Goal: Check status: Check status

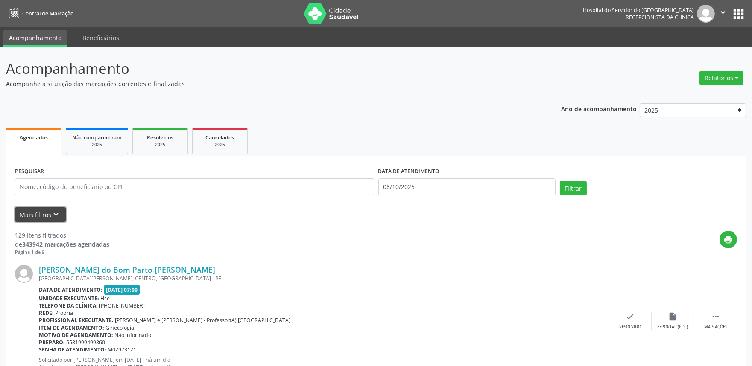
click at [37, 211] on button "Mais filtros keyboard_arrow_down" at bounding box center [40, 214] width 51 height 15
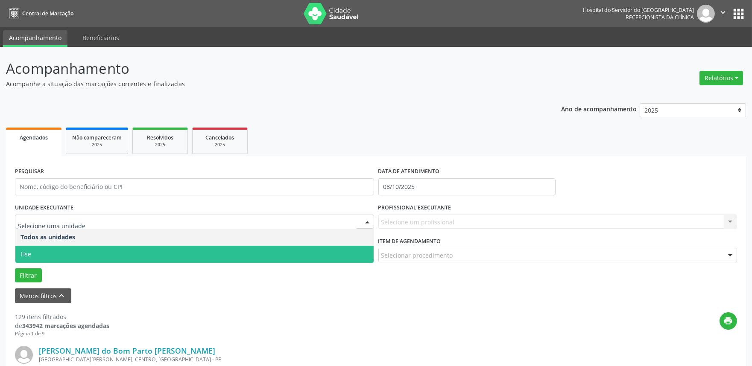
click at [53, 252] on span "Hse" at bounding box center [194, 254] width 358 height 17
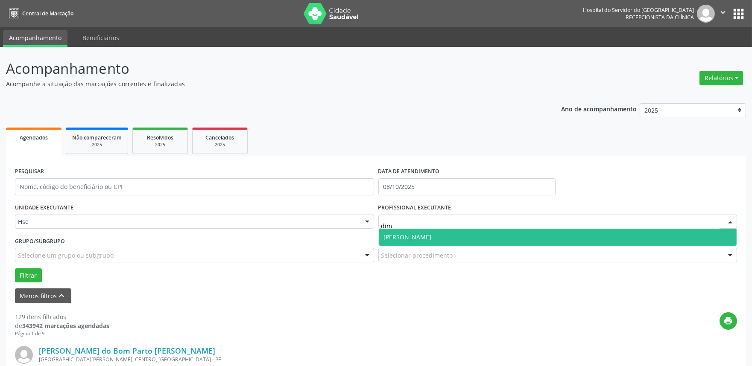
type input "dima"
click at [412, 236] on span "[PERSON_NAME]" at bounding box center [408, 237] width 48 height 8
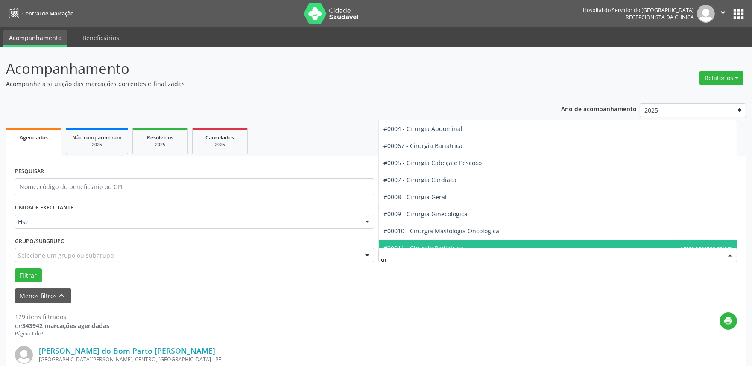
type input "uro"
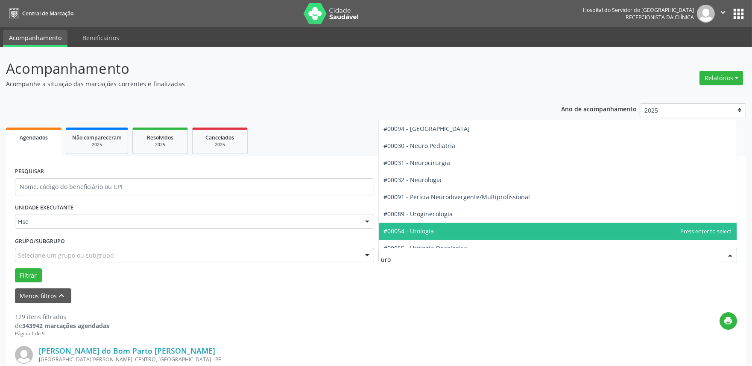
click at [416, 235] on span "#00054 - Urologia" at bounding box center [409, 231] width 50 height 8
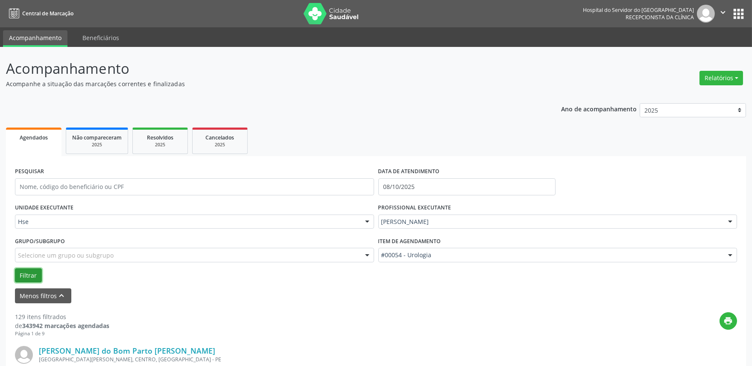
click at [28, 271] on button "Filtrar" at bounding box center [28, 276] width 27 height 15
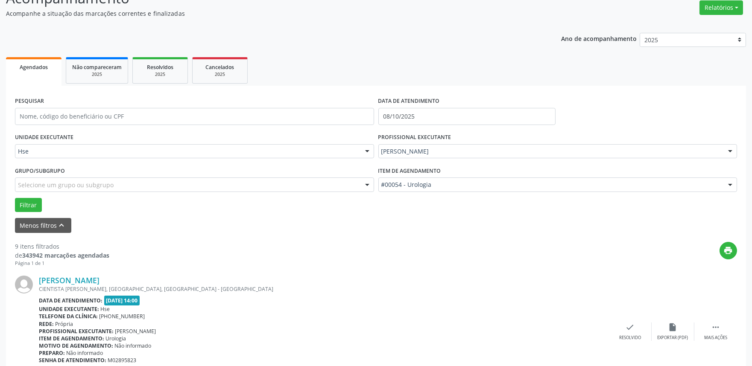
scroll to position [142, 0]
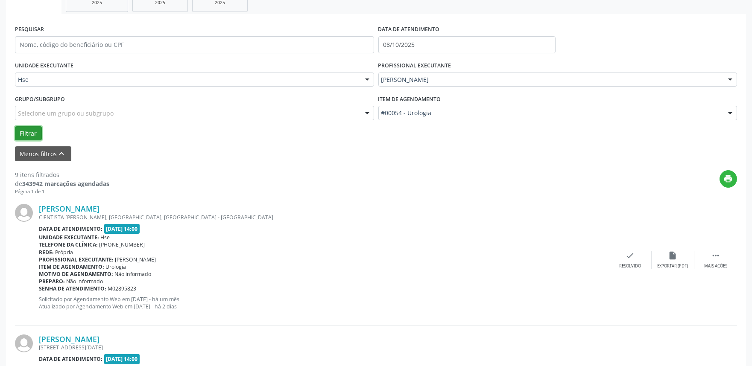
click at [30, 130] on button "Filtrar" at bounding box center [28, 133] width 27 height 15
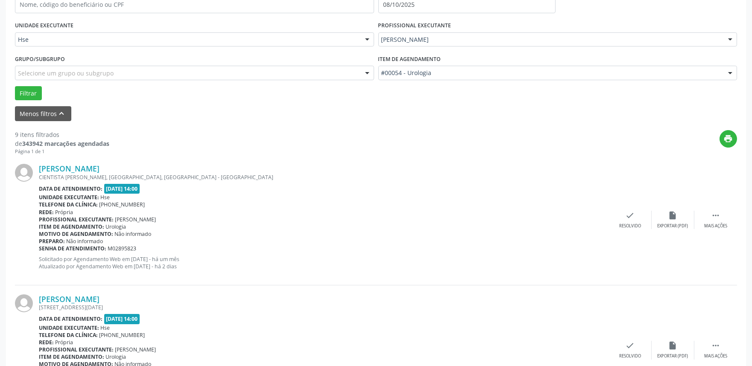
scroll to position [237, 0]
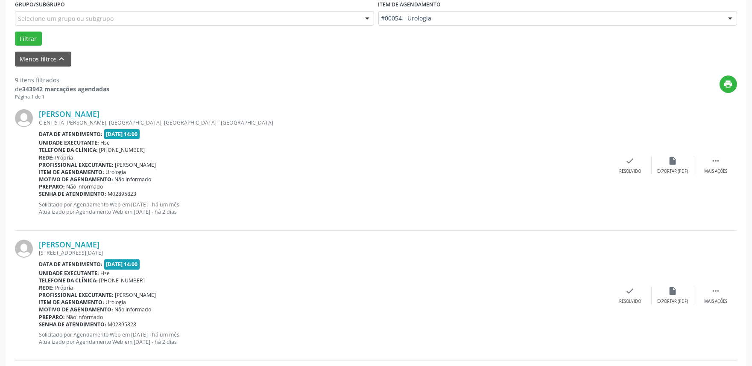
click at [713, 174] on div "[PERSON_NAME] CIENTISTA [PERSON_NAME], COHAB, [GEOGRAPHIC_DATA] - [GEOGRAPHIC_D…" at bounding box center [376, 165] width 722 height 130
click at [710, 169] on div "Mais ações" at bounding box center [715, 172] width 23 height 6
click at [679, 169] on div "Não compareceu" at bounding box center [672, 172] width 36 height 6
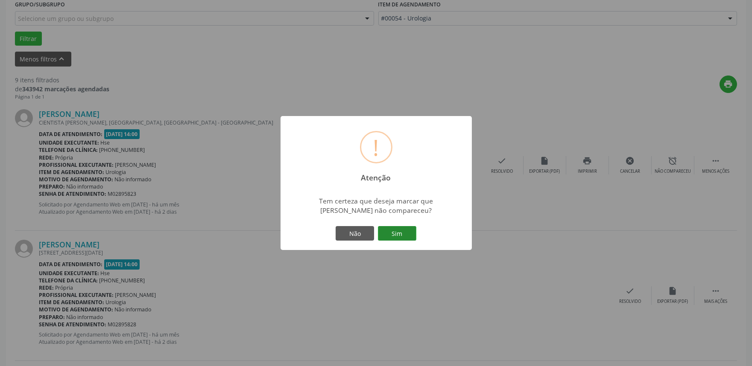
click at [396, 233] on button "Sim" at bounding box center [397, 233] width 38 height 15
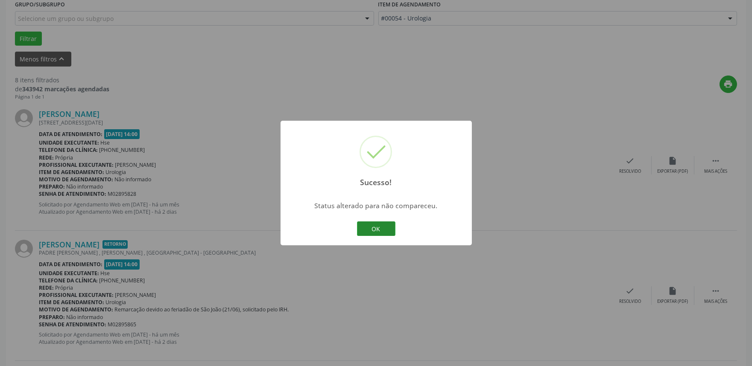
click at [371, 229] on button "OK" at bounding box center [376, 229] width 38 height 15
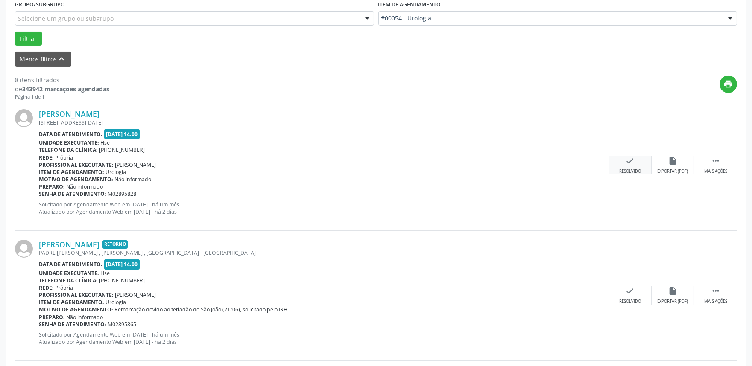
click at [630, 159] on icon "check" at bounding box center [629, 160] width 9 height 9
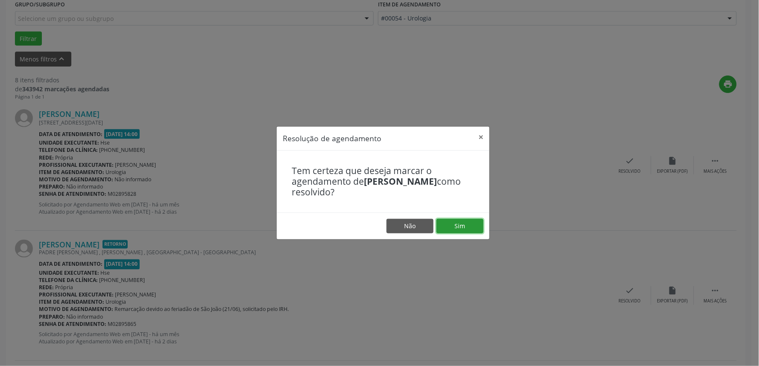
click at [456, 227] on button "Sim" at bounding box center [459, 226] width 47 height 15
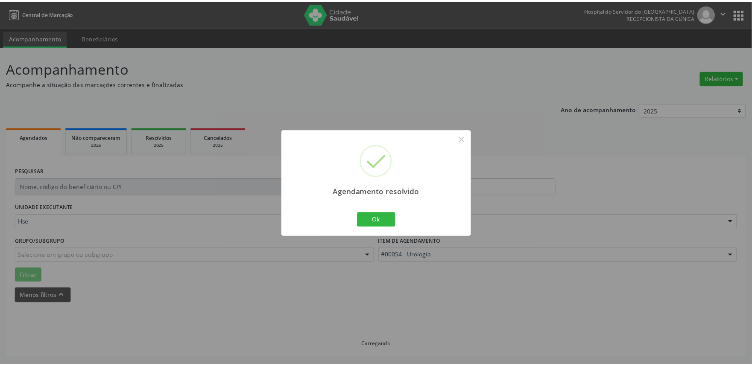
scroll to position [0, 0]
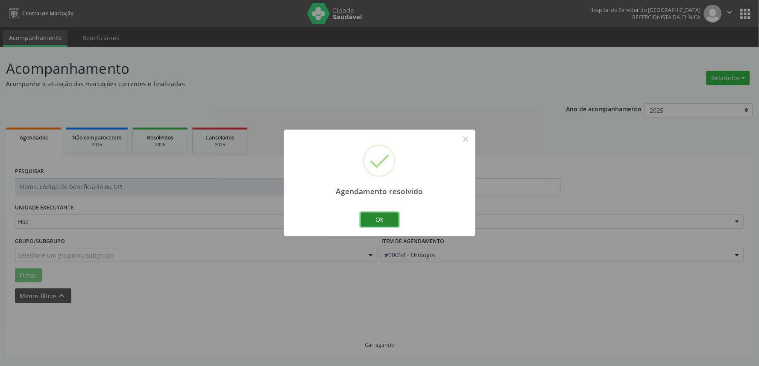
click at [383, 224] on button "Ok" at bounding box center [379, 220] width 38 height 15
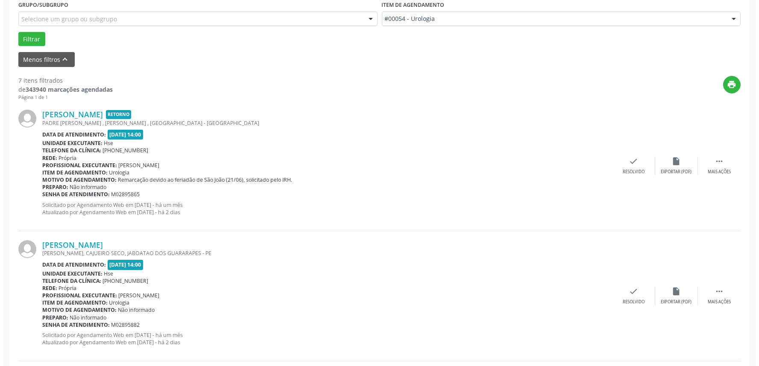
scroll to position [237, 0]
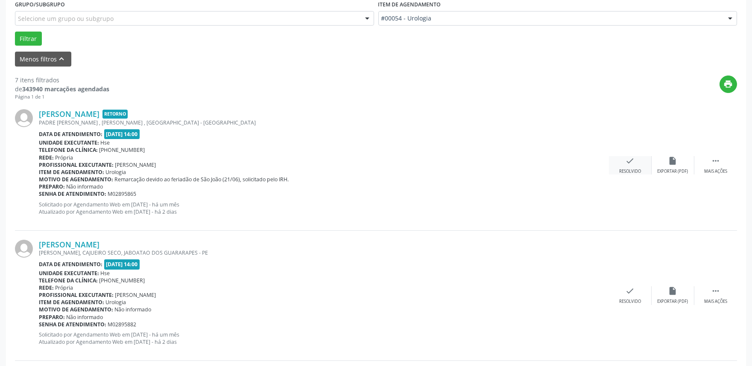
click at [625, 169] on div "Resolvido" at bounding box center [630, 172] width 22 height 6
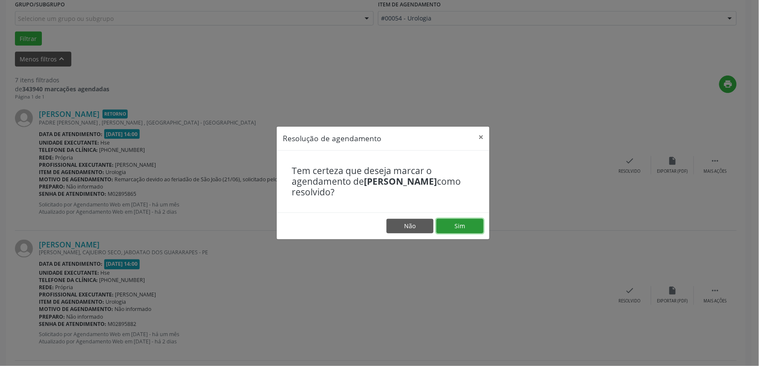
click at [464, 228] on button "Sim" at bounding box center [459, 226] width 47 height 15
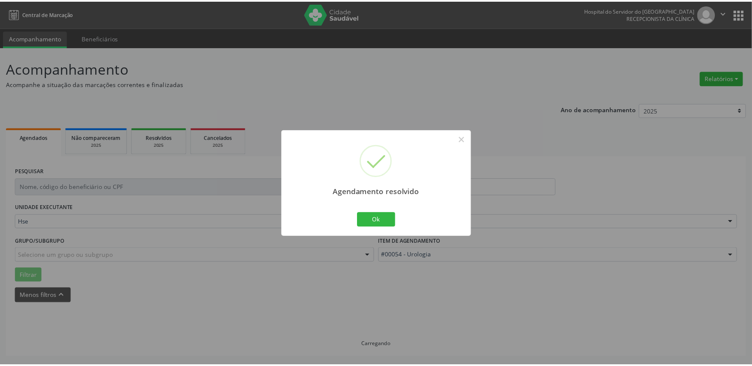
scroll to position [0, 0]
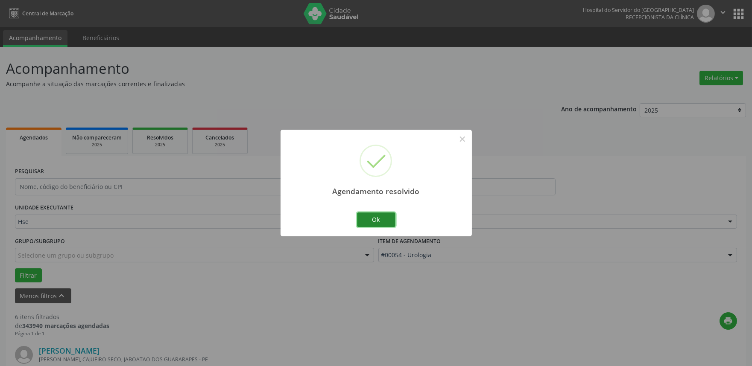
click at [377, 222] on button "Ok" at bounding box center [376, 220] width 38 height 15
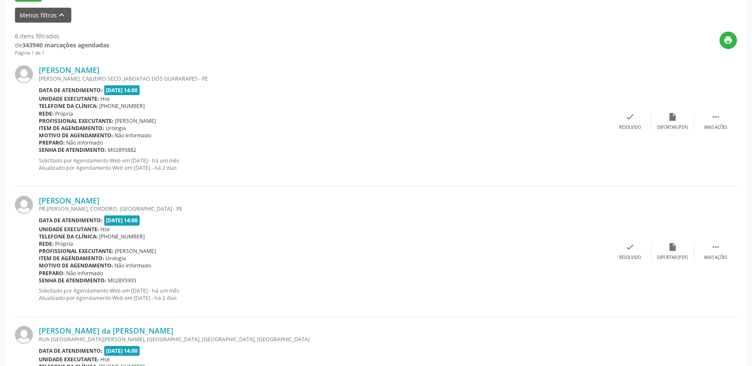
scroll to position [284, 0]
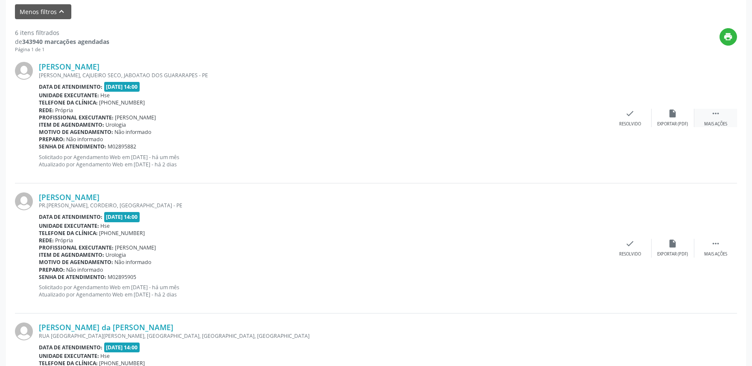
click at [705, 112] on div " Mais ações" at bounding box center [715, 118] width 43 height 18
click at [660, 119] on div "alarm_off Não compareceu" at bounding box center [672, 118] width 43 height 18
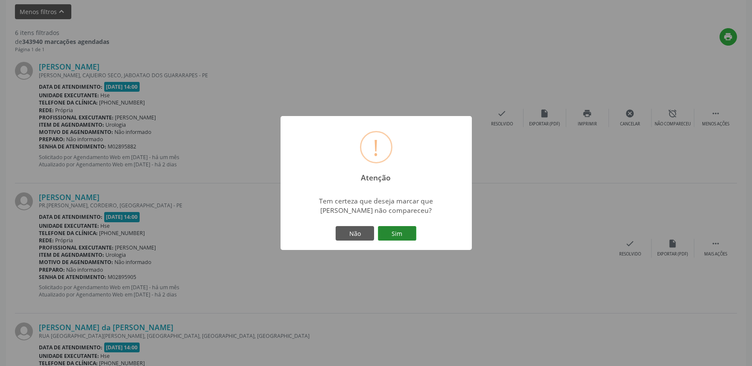
click at [398, 234] on button "Sim" at bounding box center [397, 233] width 38 height 15
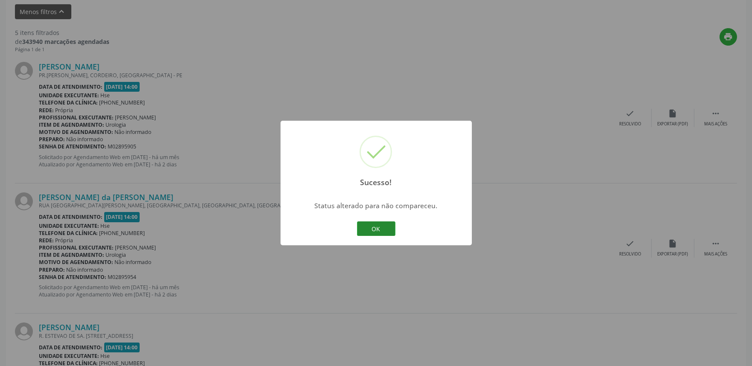
click at [374, 231] on button "OK" at bounding box center [376, 229] width 38 height 15
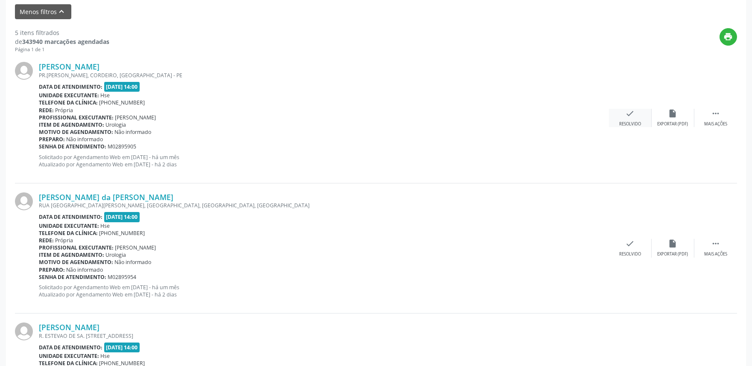
click at [629, 121] on div "Resolvido" at bounding box center [630, 124] width 22 height 6
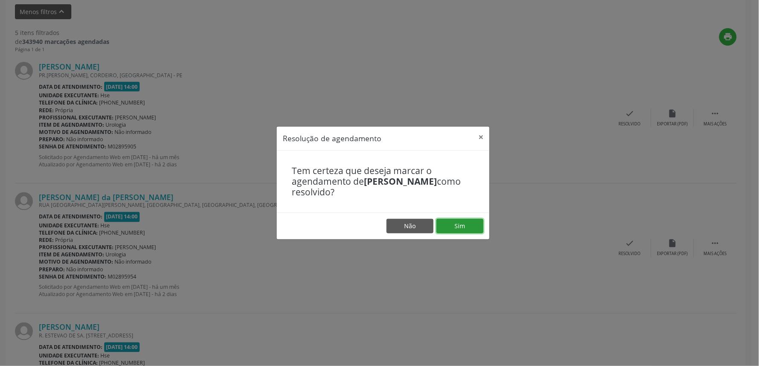
click at [459, 225] on button "Sim" at bounding box center [459, 226] width 47 height 15
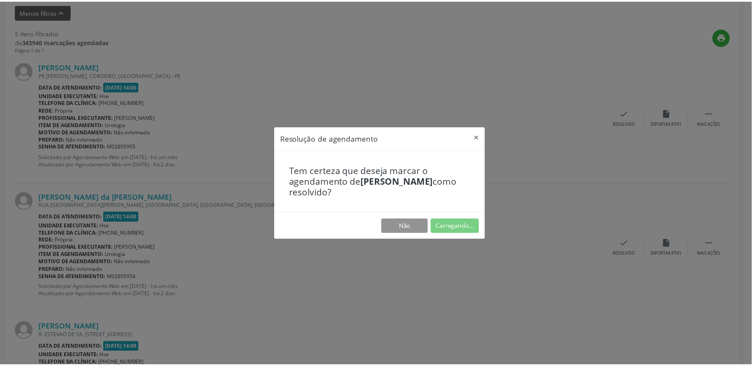
scroll to position [0, 0]
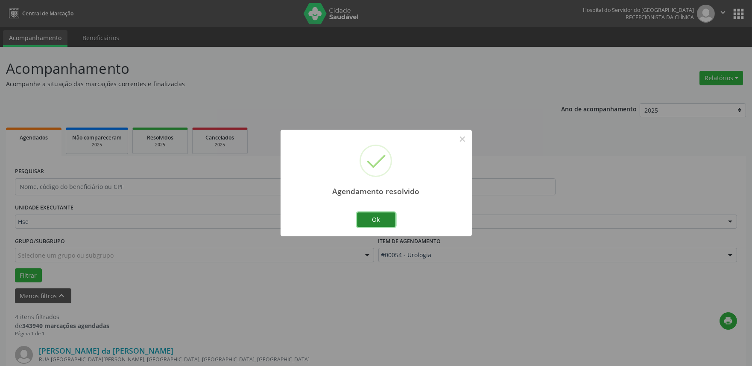
click at [372, 221] on button "Ok" at bounding box center [376, 220] width 38 height 15
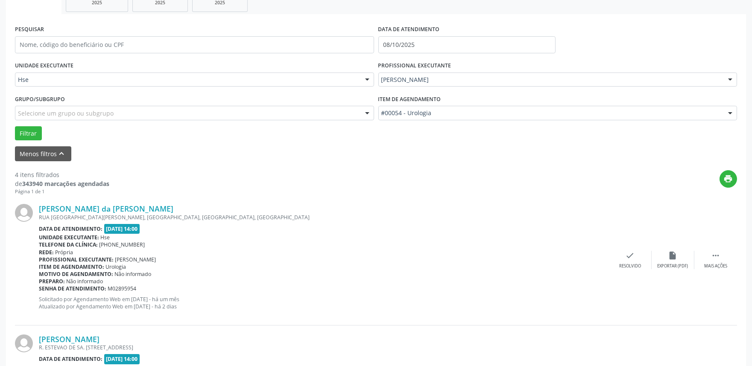
scroll to position [190, 0]
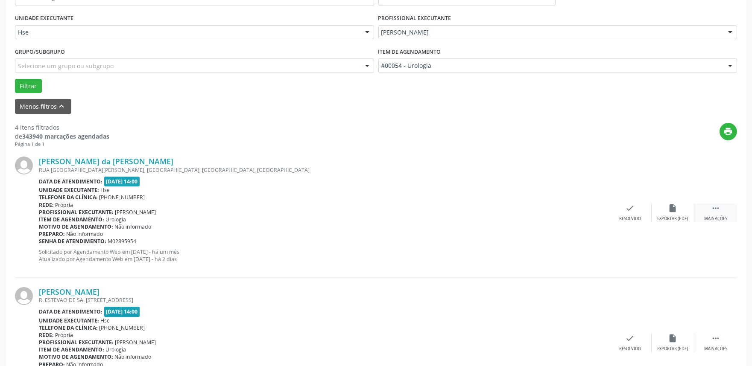
click at [714, 213] on div " Mais ações" at bounding box center [715, 213] width 43 height 18
click at [665, 211] on div "alarm_off Não compareceu" at bounding box center [672, 213] width 43 height 18
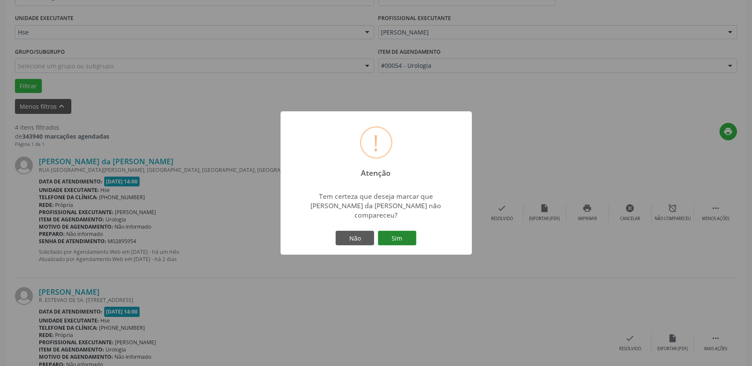
click at [395, 236] on button "Sim" at bounding box center [397, 238] width 38 height 15
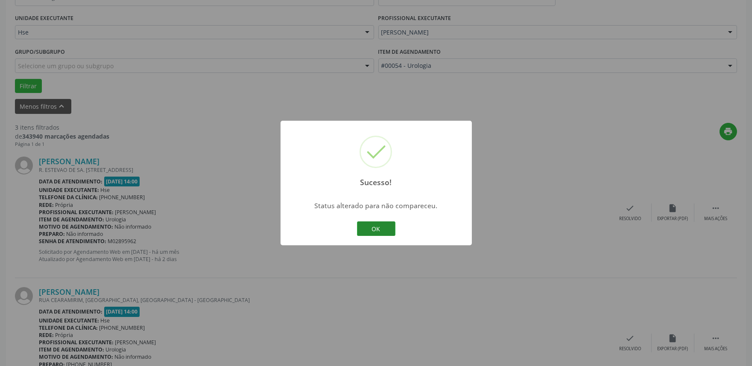
click at [377, 230] on button "OK" at bounding box center [376, 229] width 38 height 15
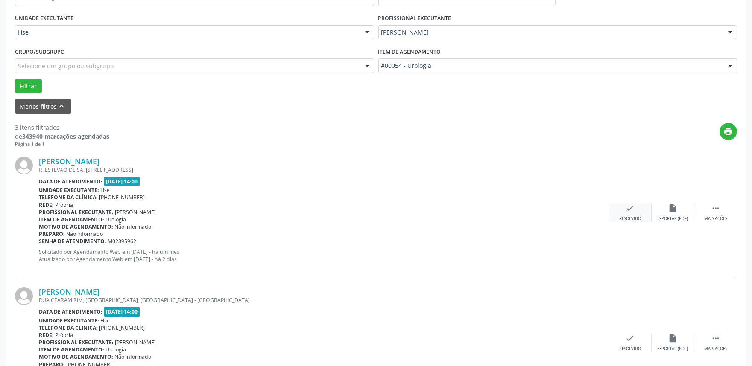
click at [628, 217] on div "Resolvido" at bounding box center [630, 219] width 22 height 6
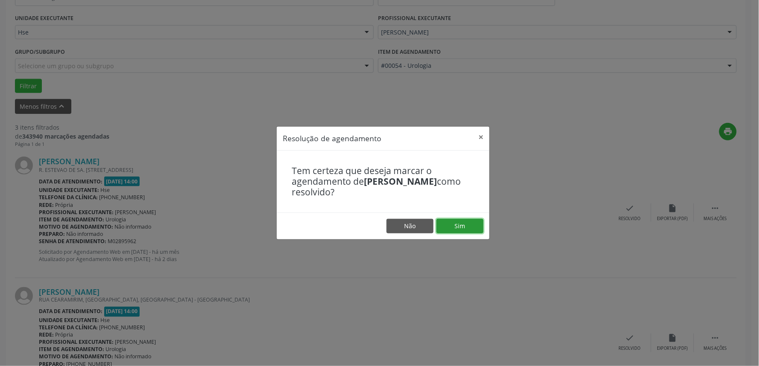
click at [472, 227] on button "Sim" at bounding box center [459, 226] width 47 height 15
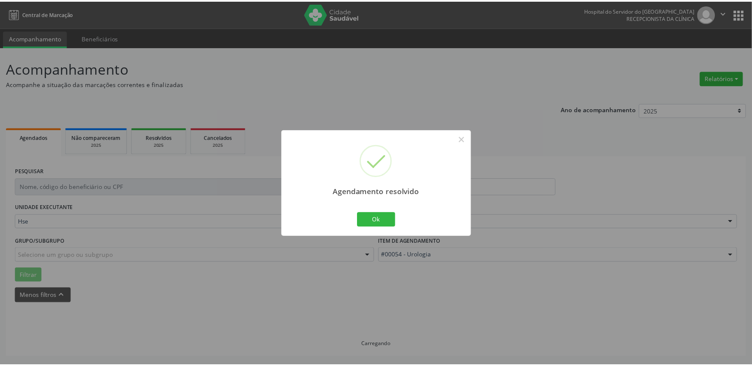
scroll to position [0, 0]
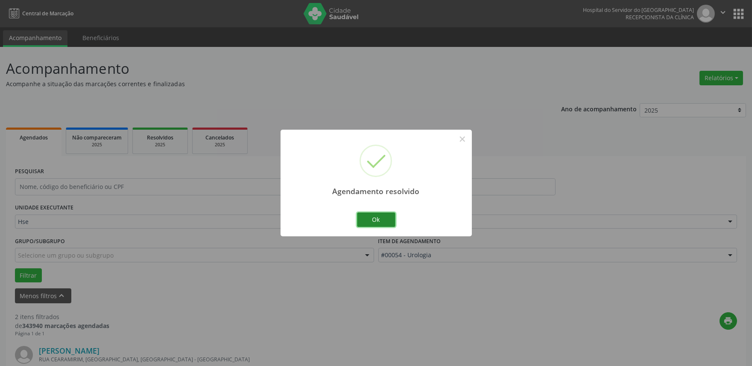
click at [380, 221] on button "Ok" at bounding box center [376, 220] width 38 height 15
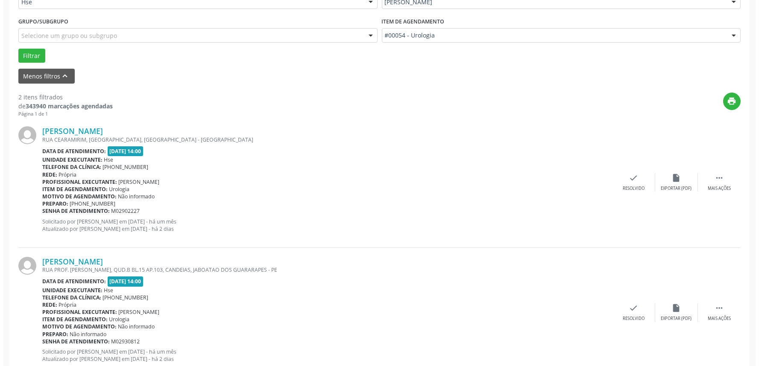
scroll to position [237, 0]
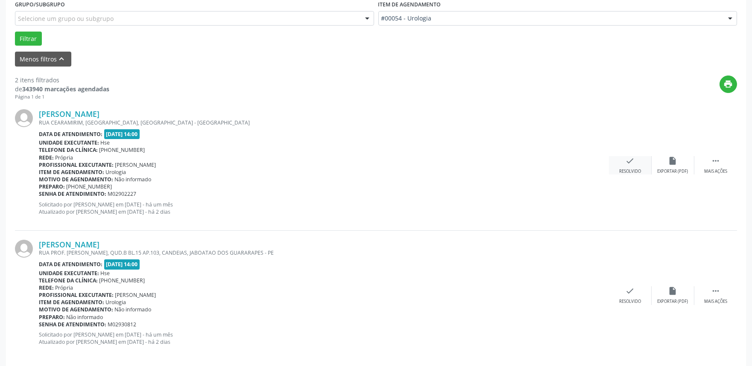
click at [624, 164] on div "check Resolvido" at bounding box center [630, 165] width 43 height 18
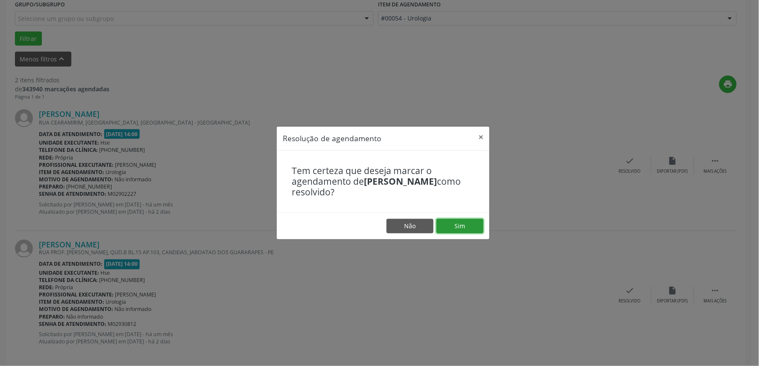
click at [468, 221] on button "Sim" at bounding box center [459, 226] width 47 height 15
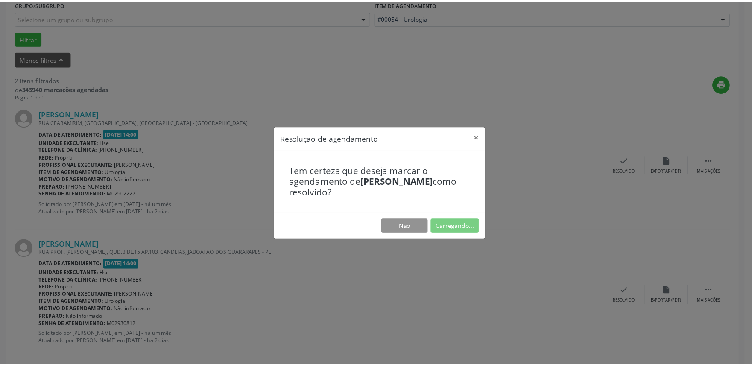
scroll to position [0, 0]
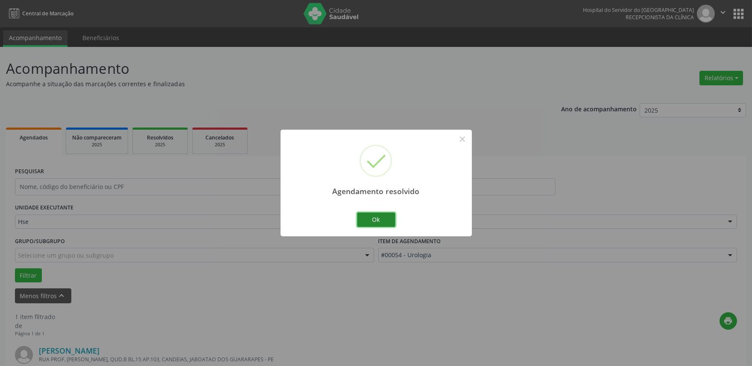
click at [386, 223] on button "Ok" at bounding box center [376, 220] width 38 height 15
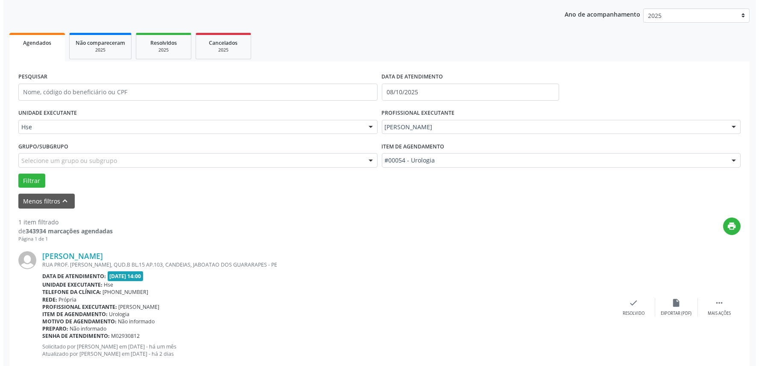
scroll to position [115, 0]
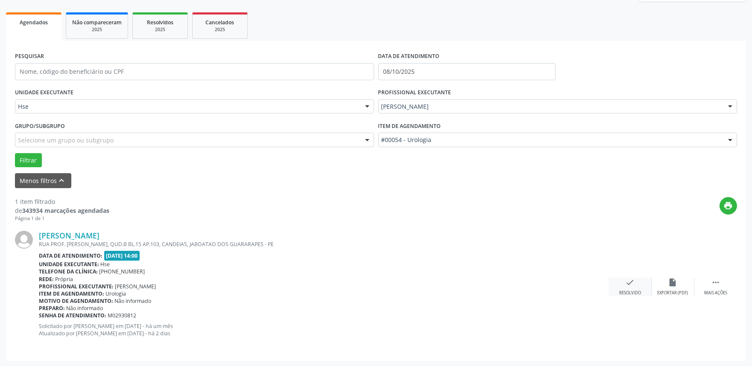
click at [628, 288] on div "check Resolvido" at bounding box center [630, 287] width 43 height 18
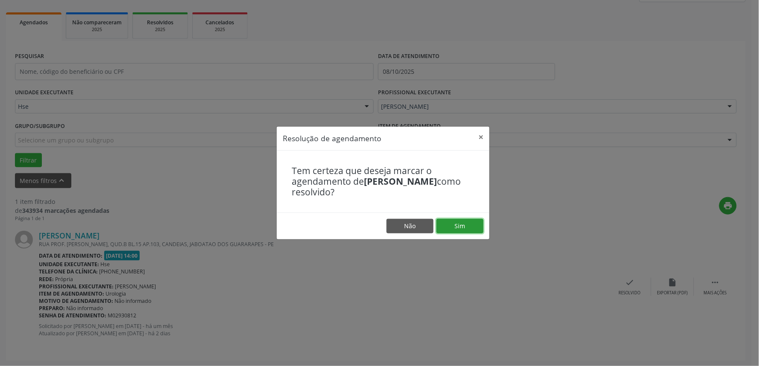
click at [460, 226] on button "Sim" at bounding box center [459, 226] width 47 height 15
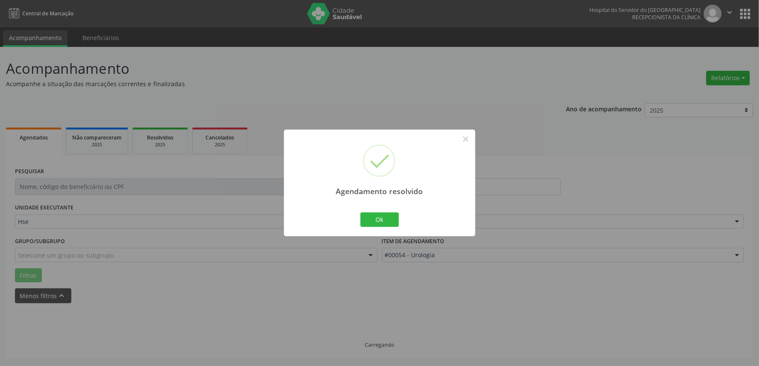
scroll to position [0, 0]
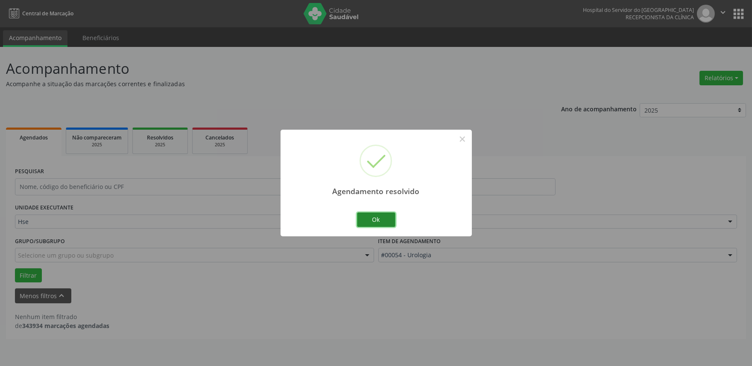
click at [383, 216] on button "Ok" at bounding box center [376, 220] width 38 height 15
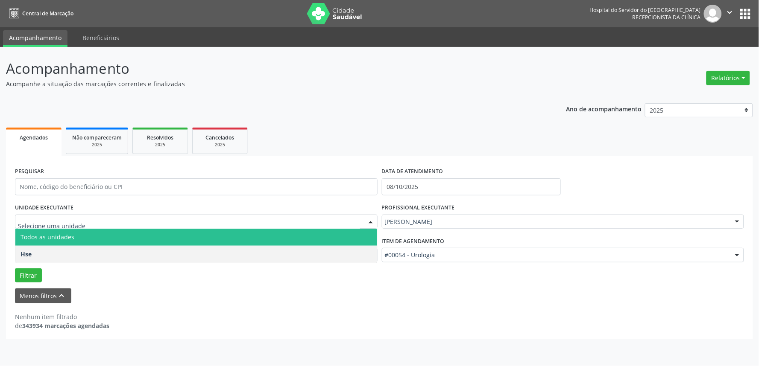
click at [53, 241] on span "Todos as unidades" at bounding box center [196, 237] width 362 height 17
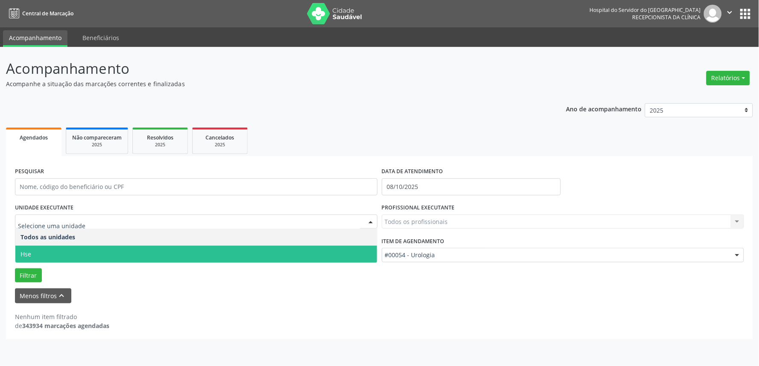
click at [54, 262] on span "Hse" at bounding box center [196, 254] width 362 height 17
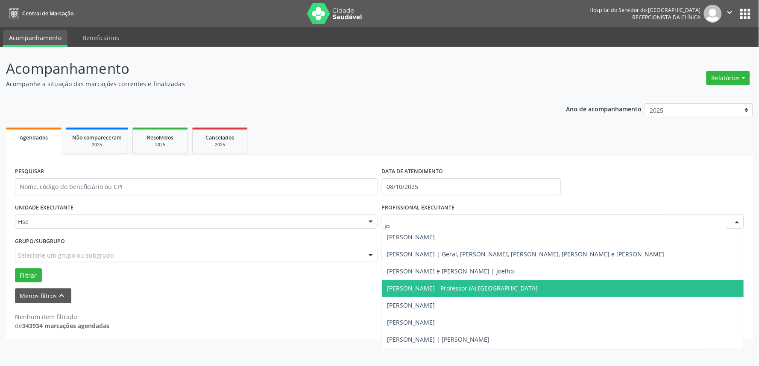
type input "jor"
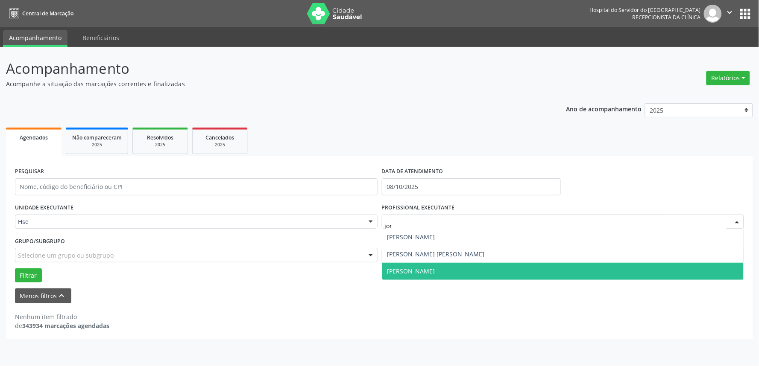
click at [406, 276] on span "[PERSON_NAME]" at bounding box center [563, 271] width 362 height 17
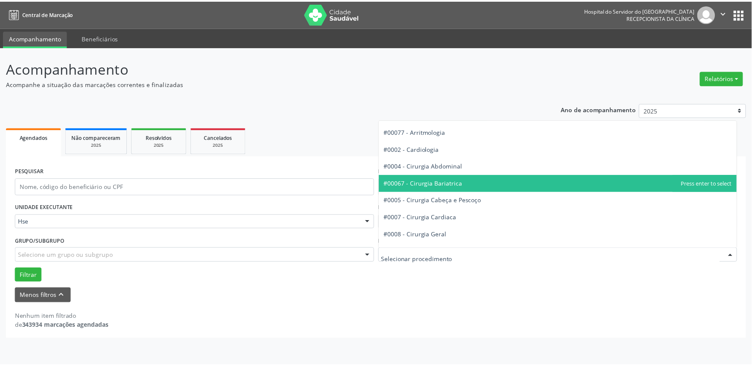
scroll to position [47, 0]
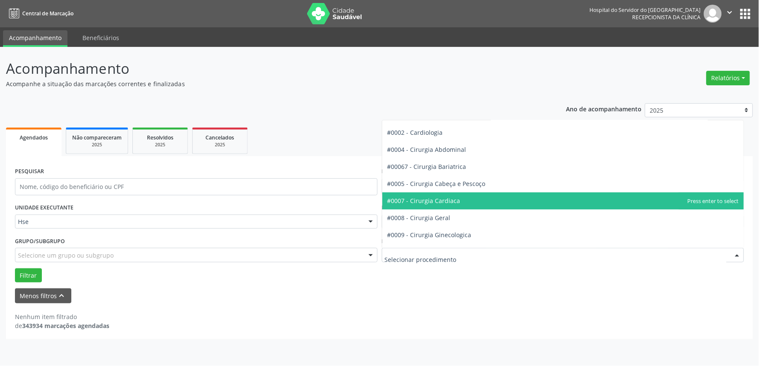
click at [443, 202] on span "#0007 - Cirurgia Cardiaca" at bounding box center [423, 201] width 73 height 8
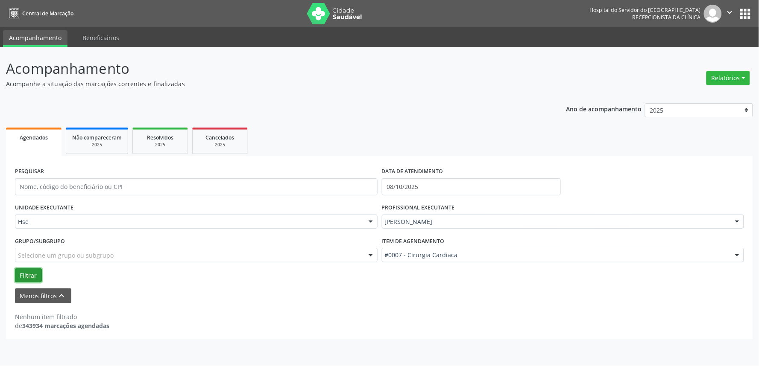
drag, startPoint x: 32, startPoint y: 273, endPoint x: 37, endPoint y: 266, distance: 8.8
click at [32, 272] on button "Filtrar" at bounding box center [28, 276] width 27 height 15
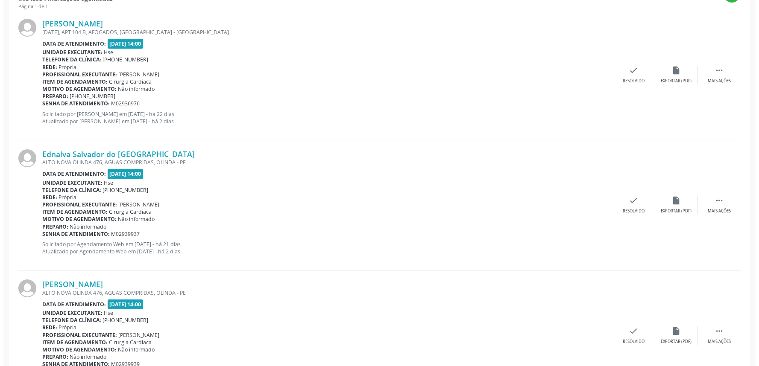
scroll to position [190, 0]
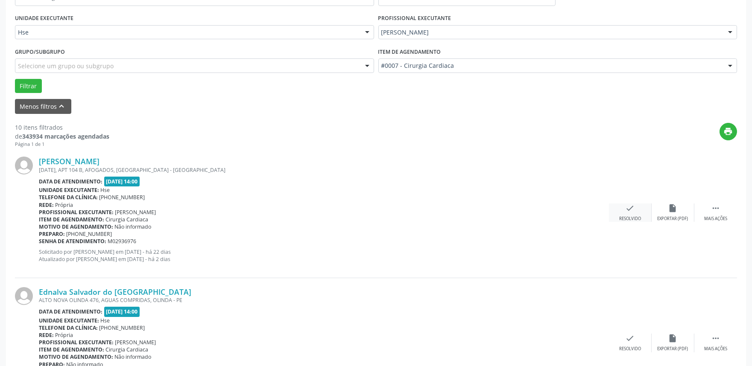
click at [631, 216] on div "Resolvido" at bounding box center [630, 219] width 22 height 6
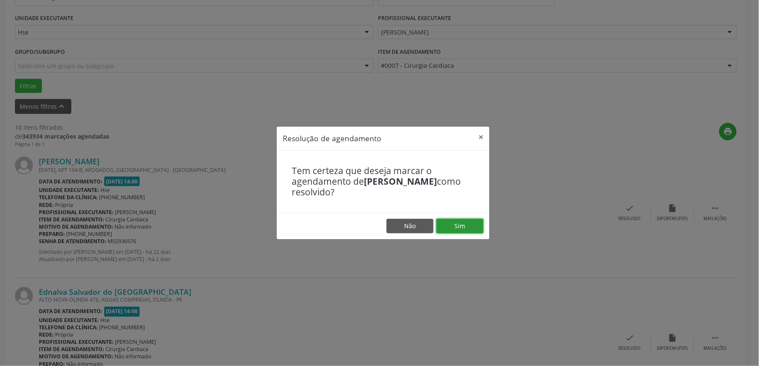
click at [465, 227] on button "Sim" at bounding box center [459, 226] width 47 height 15
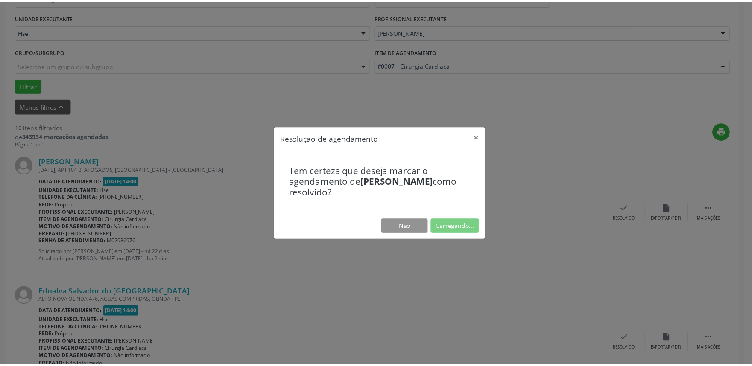
scroll to position [0, 0]
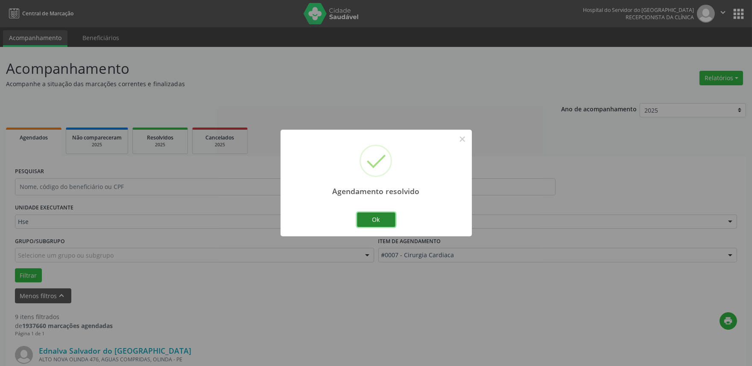
click at [378, 219] on button "Ok" at bounding box center [376, 220] width 38 height 15
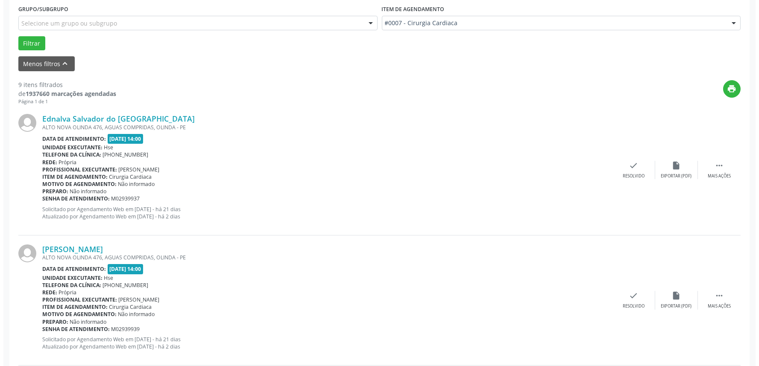
scroll to position [237, 0]
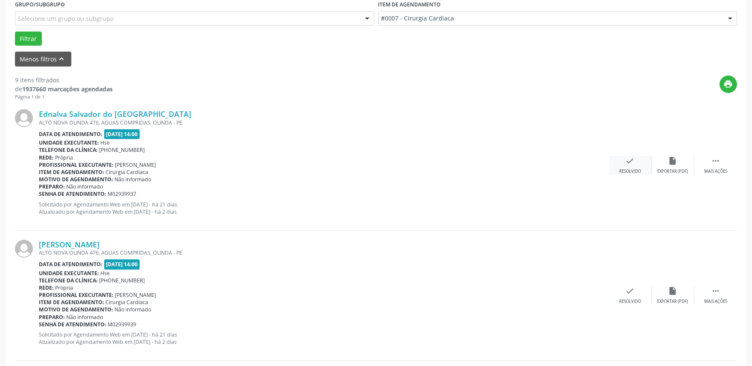
click at [621, 161] on div "check Resolvido" at bounding box center [630, 165] width 43 height 18
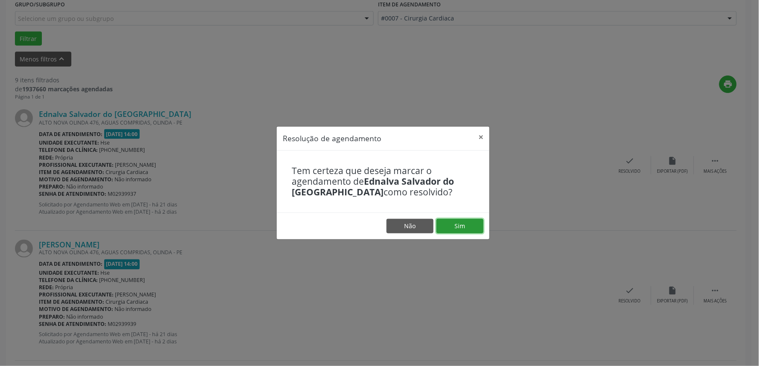
click at [447, 224] on button "Sim" at bounding box center [459, 226] width 47 height 15
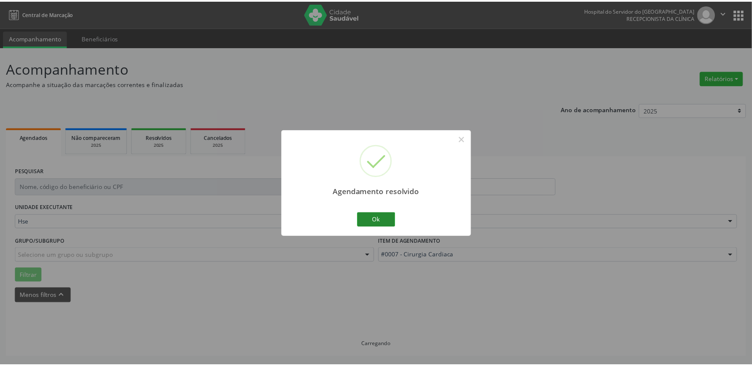
scroll to position [0, 0]
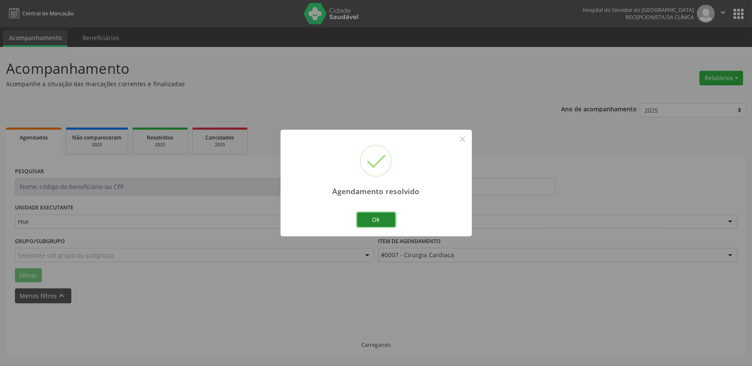
click at [374, 220] on button "Ok" at bounding box center [376, 220] width 38 height 15
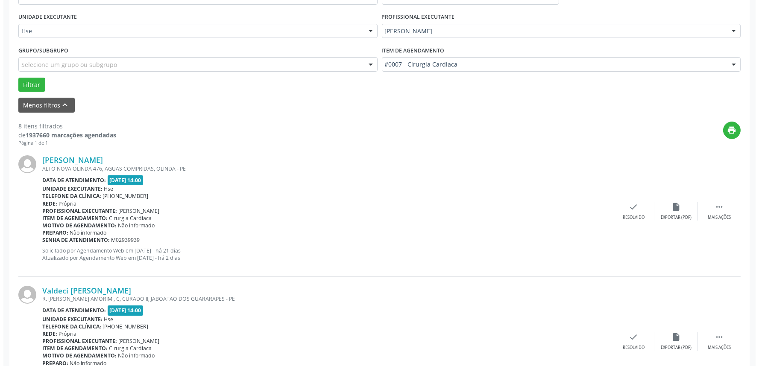
scroll to position [237, 0]
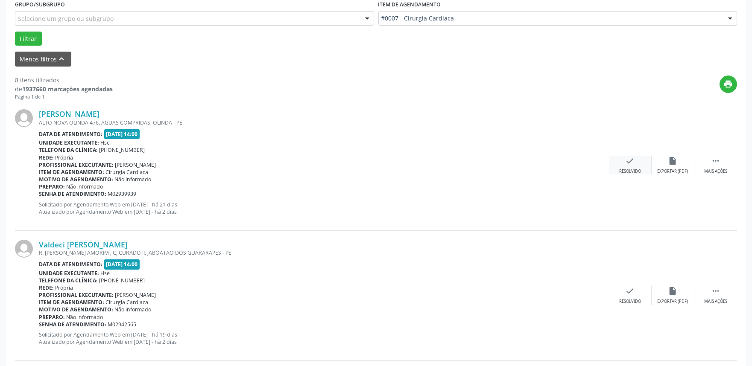
click at [630, 162] on icon "check" at bounding box center [629, 160] width 9 height 9
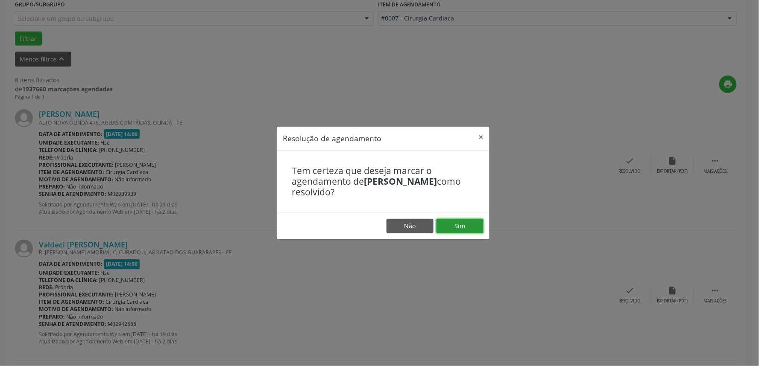
click at [456, 229] on button "Sim" at bounding box center [459, 226] width 47 height 15
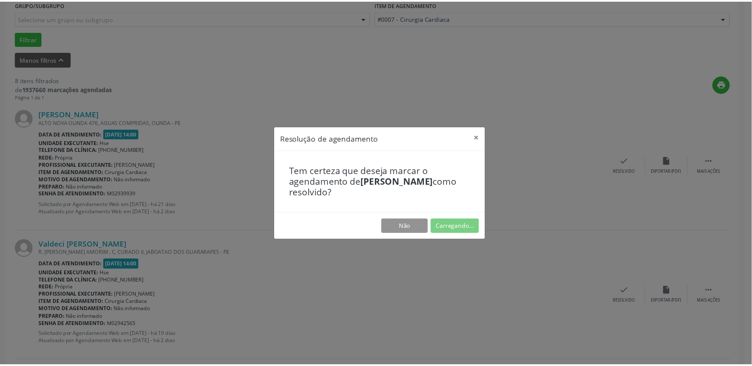
scroll to position [0, 0]
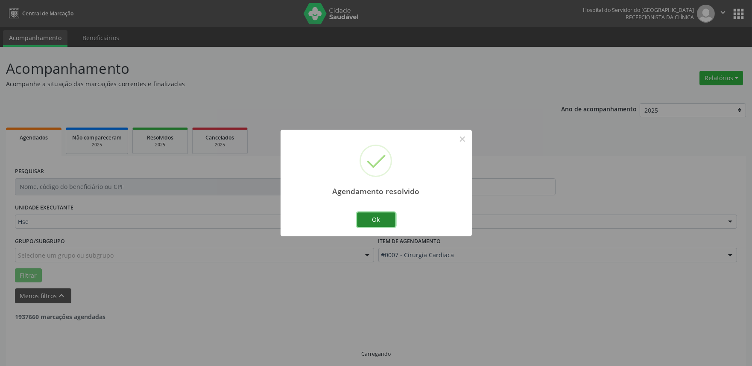
click at [377, 213] on button "Ok" at bounding box center [376, 220] width 38 height 15
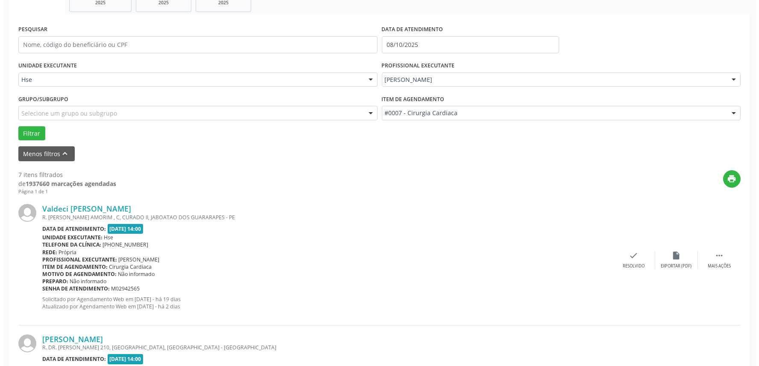
scroll to position [237, 0]
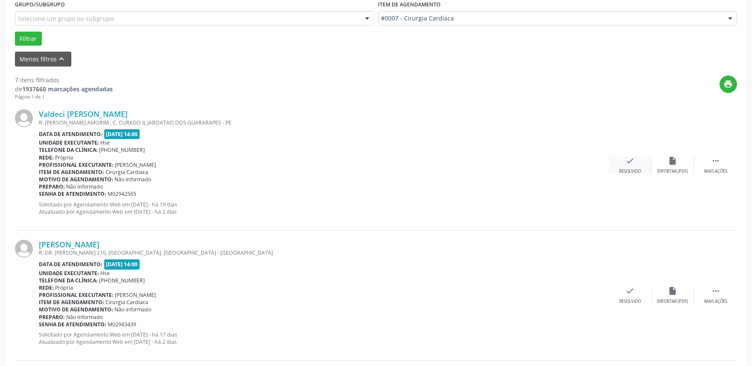
click at [630, 167] on div "check Resolvido" at bounding box center [630, 165] width 43 height 18
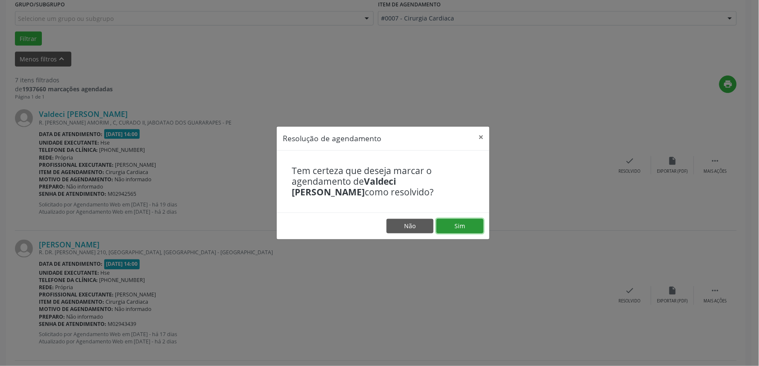
click at [460, 228] on button "Sim" at bounding box center [459, 226] width 47 height 15
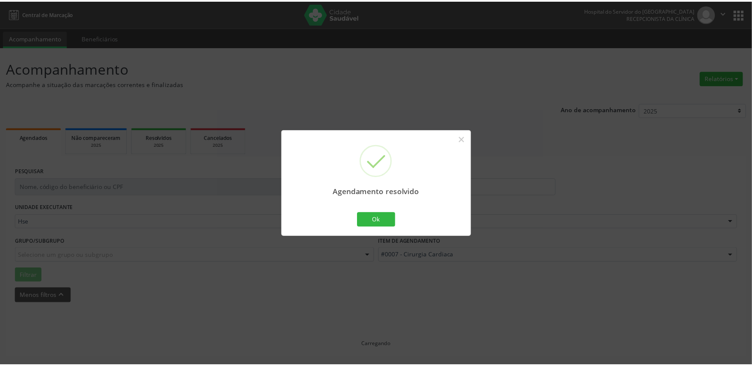
scroll to position [0, 0]
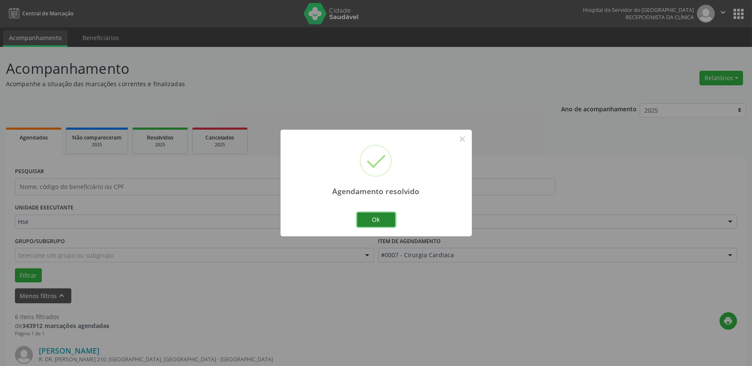
click at [391, 218] on button "Ok" at bounding box center [376, 220] width 38 height 15
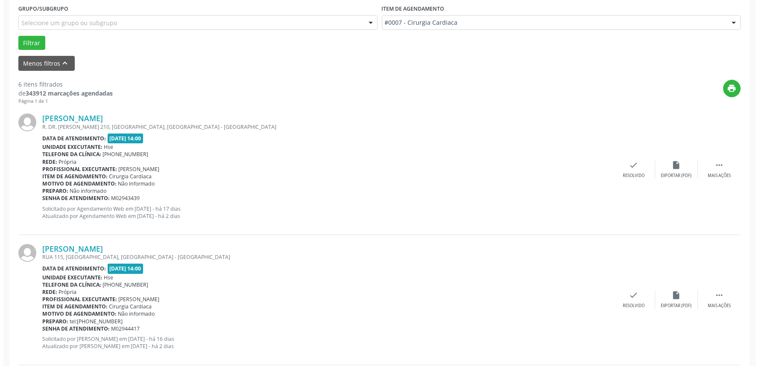
scroll to position [284, 0]
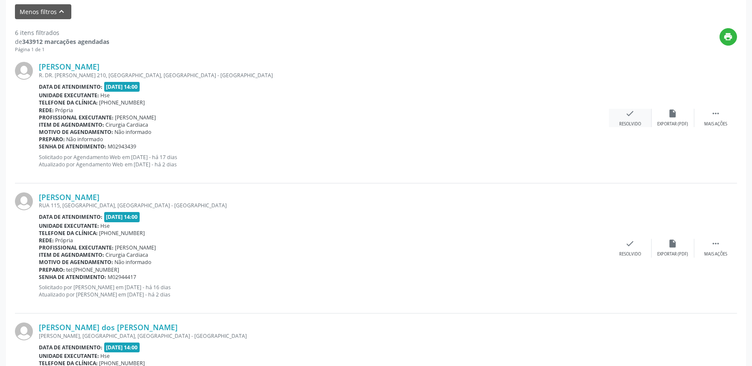
click at [634, 117] on icon "check" at bounding box center [629, 113] width 9 height 9
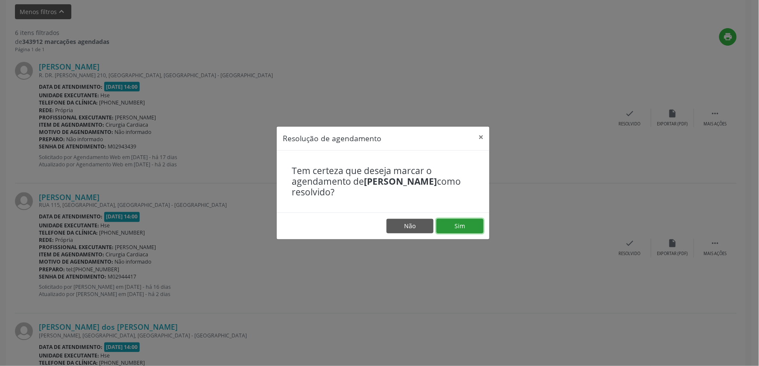
click at [456, 228] on button "Sim" at bounding box center [459, 226] width 47 height 15
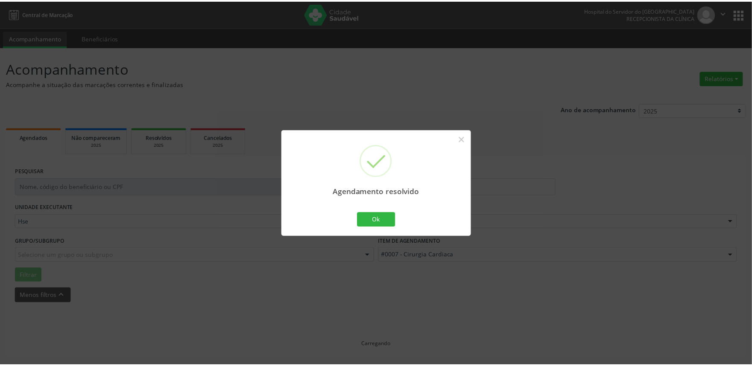
scroll to position [0, 0]
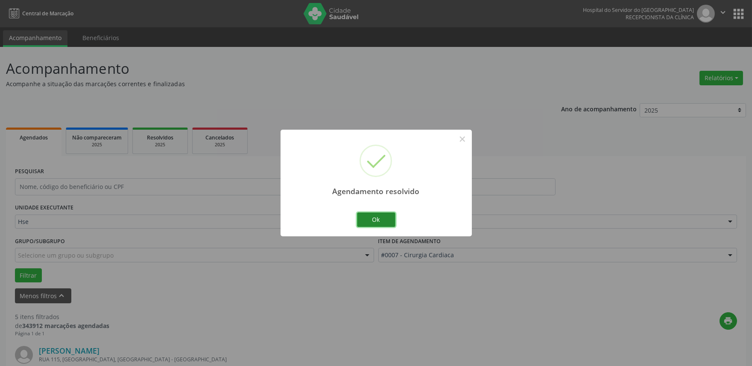
click at [369, 217] on button "Ok" at bounding box center [376, 220] width 38 height 15
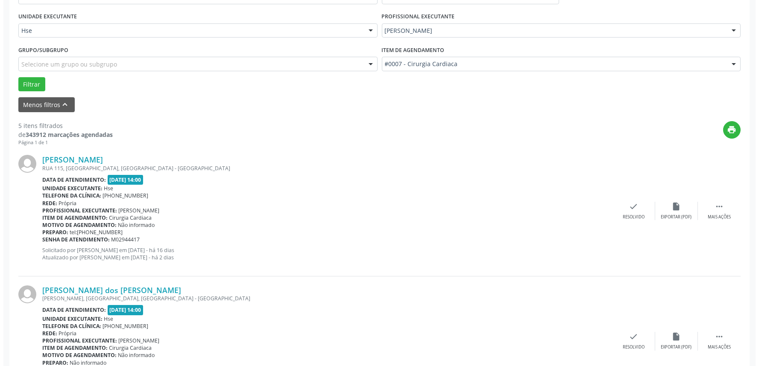
scroll to position [237, 0]
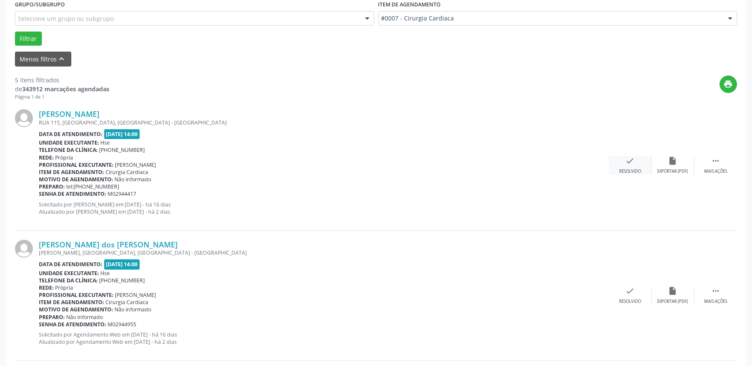
click at [624, 166] on div "check Resolvido" at bounding box center [630, 165] width 43 height 18
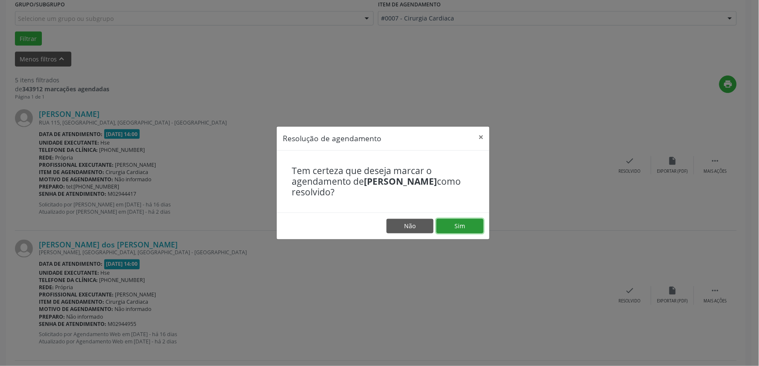
click at [444, 231] on button "Sim" at bounding box center [459, 226] width 47 height 15
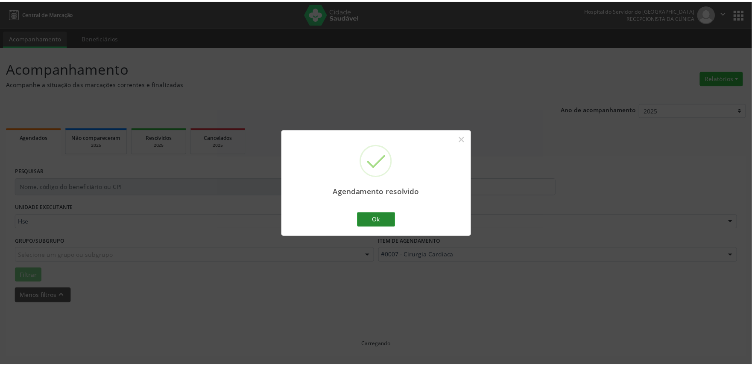
scroll to position [0, 0]
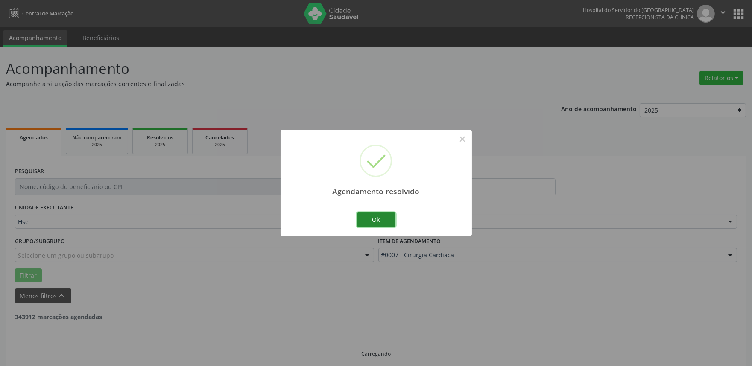
click at [380, 216] on button "Ok" at bounding box center [376, 220] width 38 height 15
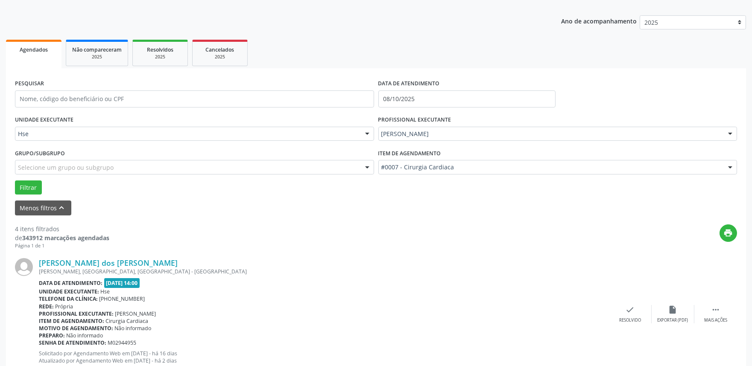
scroll to position [190, 0]
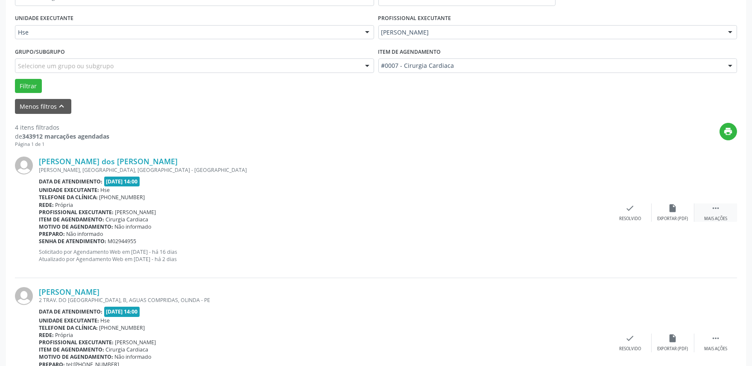
click at [718, 216] on div "Mais ações" at bounding box center [715, 219] width 23 height 6
click at [674, 216] on div "Não compareceu" at bounding box center [672, 219] width 36 height 6
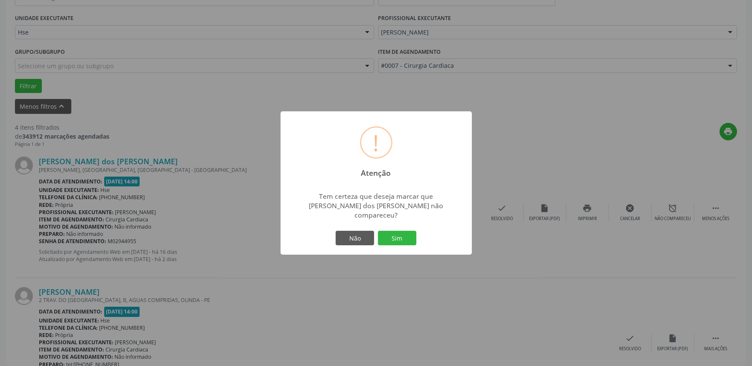
drag, startPoint x: 399, startPoint y: 228, endPoint x: 408, endPoint y: 228, distance: 9.0
click at [400, 231] on button "Sim" at bounding box center [397, 238] width 38 height 15
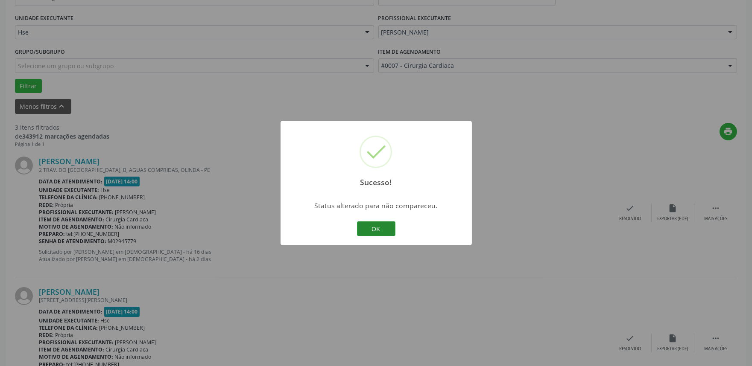
click at [382, 231] on button "OK" at bounding box center [376, 229] width 38 height 15
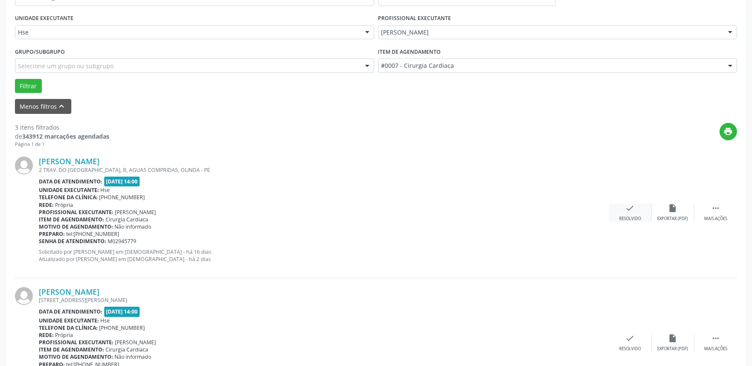
click at [634, 219] on div "Resolvido" at bounding box center [630, 219] width 22 height 6
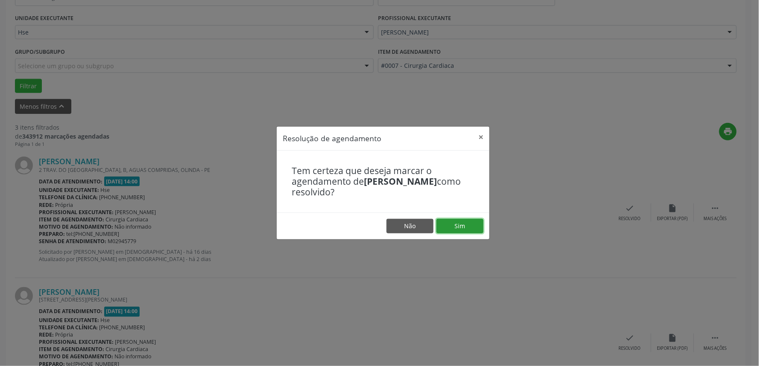
click at [466, 220] on button "Sim" at bounding box center [459, 226] width 47 height 15
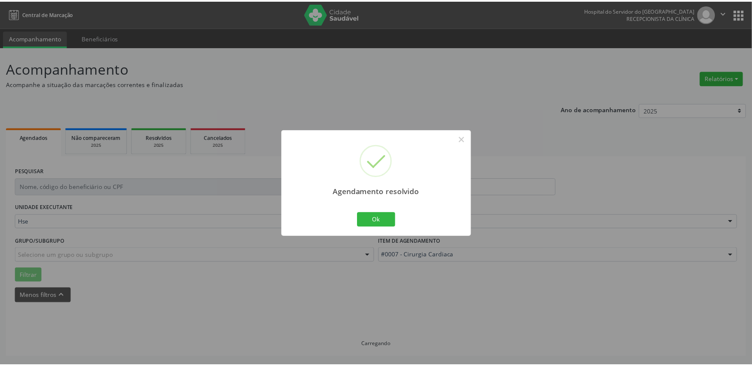
scroll to position [0, 0]
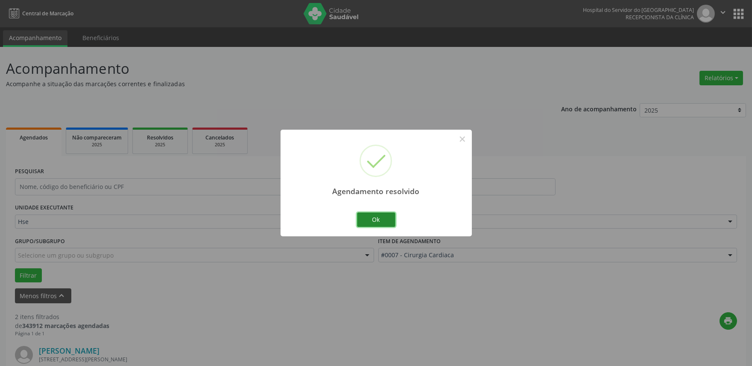
click at [376, 219] on button "Ok" at bounding box center [376, 220] width 38 height 15
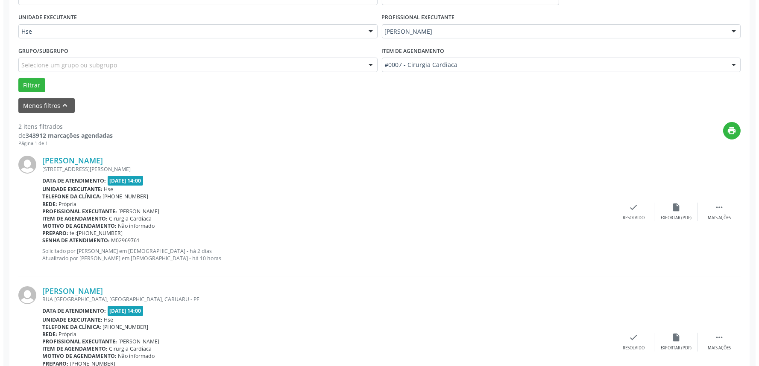
scroll to position [237, 0]
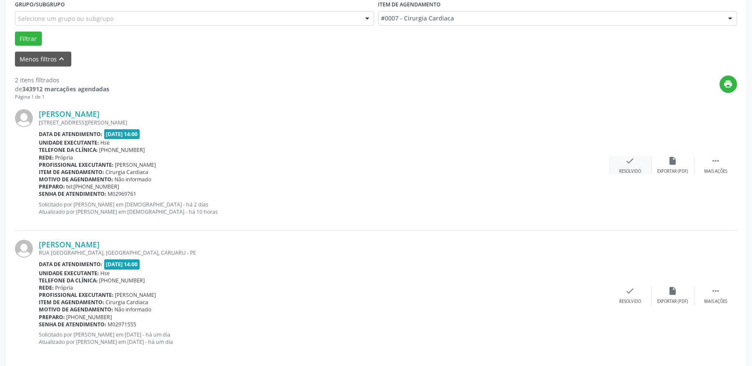
click at [640, 165] on div "check Resolvido" at bounding box center [630, 165] width 43 height 18
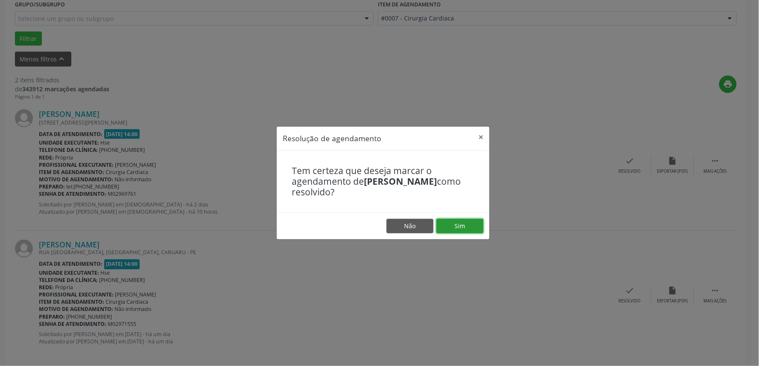
click at [457, 229] on button "Sim" at bounding box center [459, 226] width 47 height 15
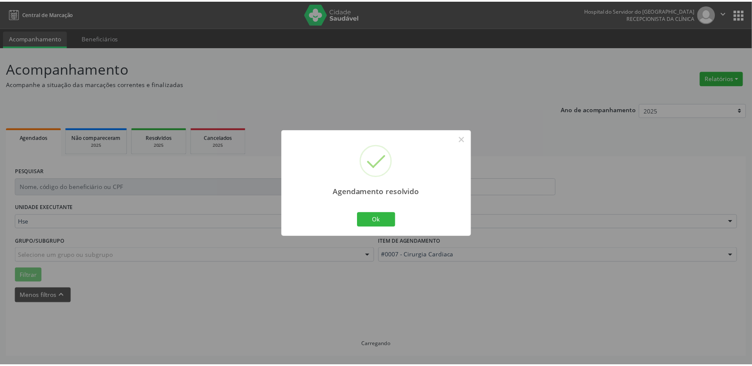
scroll to position [0, 0]
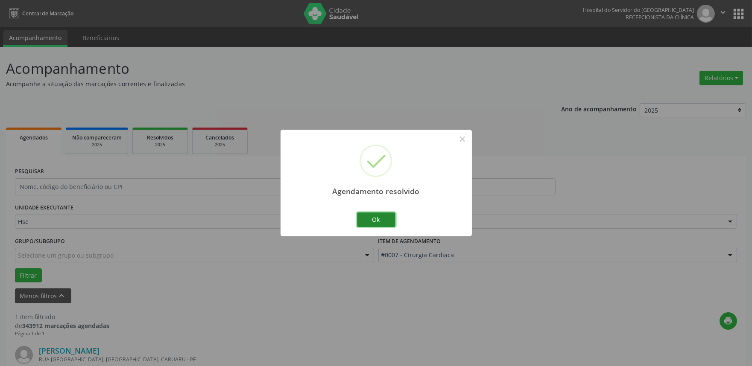
click at [384, 221] on button "Ok" at bounding box center [376, 220] width 38 height 15
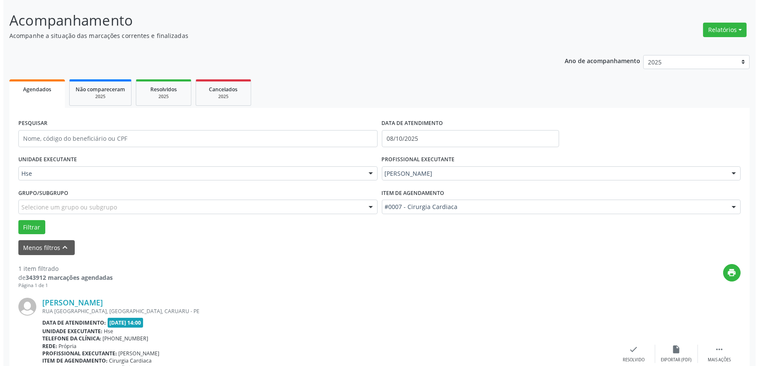
scroll to position [115, 0]
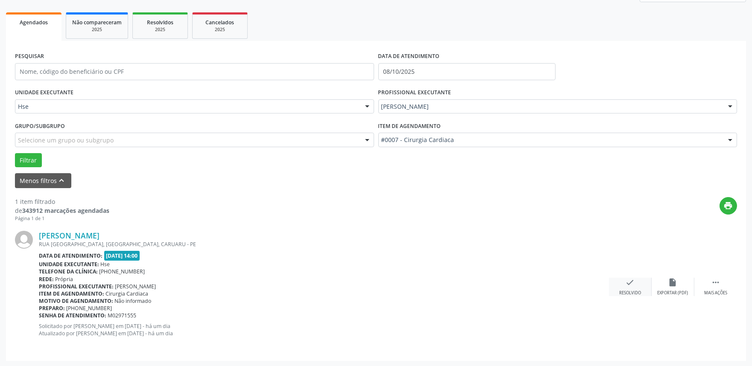
click at [630, 290] on div "Resolvido" at bounding box center [630, 293] width 22 height 6
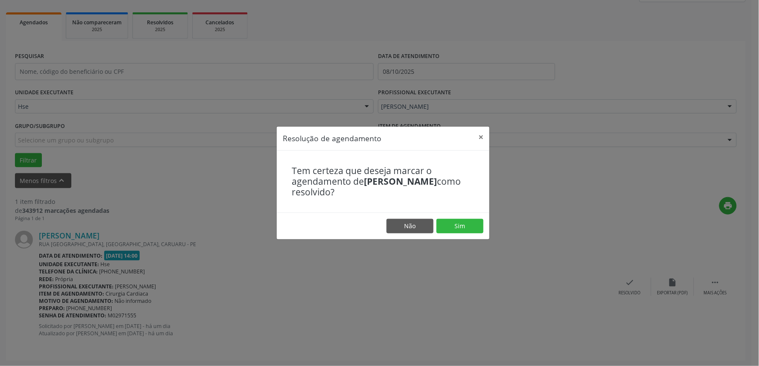
click at [455, 219] on footer "Não Sim" at bounding box center [383, 226] width 213 height 27
click at [463, 227] on button "Sim" at bounding box center [459, 226] width 47 height 15
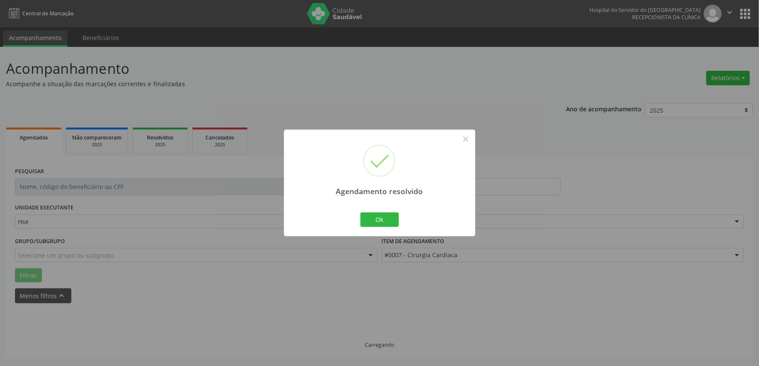
scroll to position [0, 0]
click at [376, 214] on button "Ok" at bounding box center [379, 220] width 38 height 15
